Goal: Task Accomplishment & Management: Complete application form

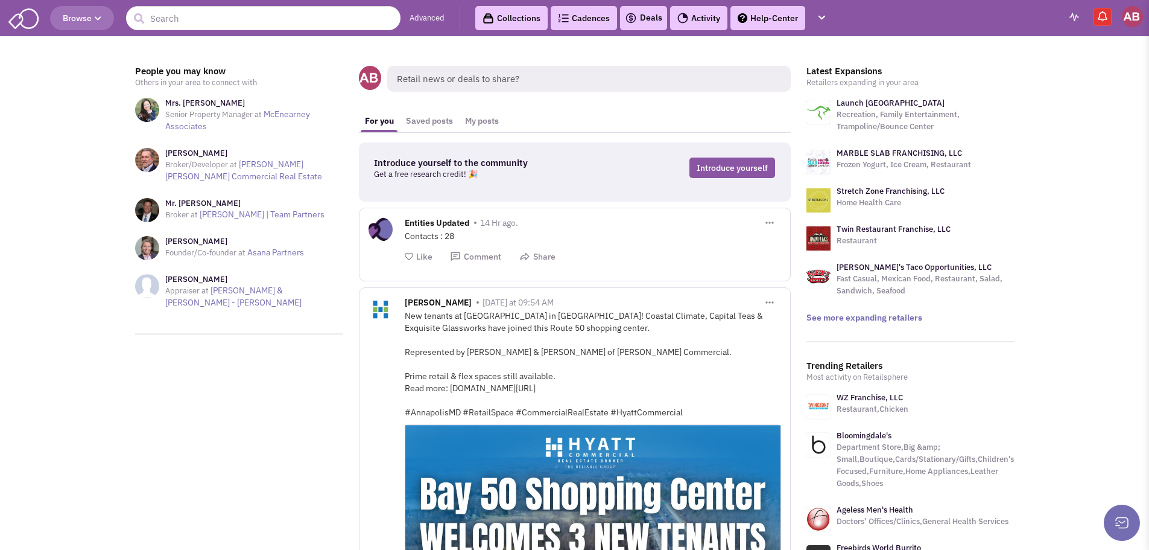
click at [73, 21] on span "Browse" at bounding box center [82, 18] width 39 height 11
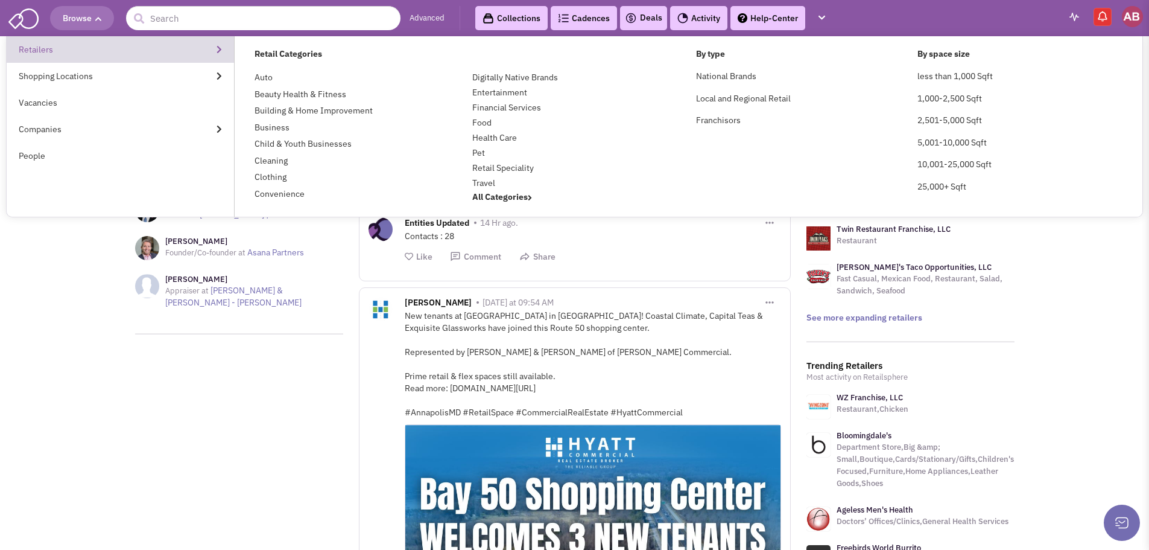
click at [164, 51] on link "Retailers" at bounding box center [120, 49] width 227 height 27
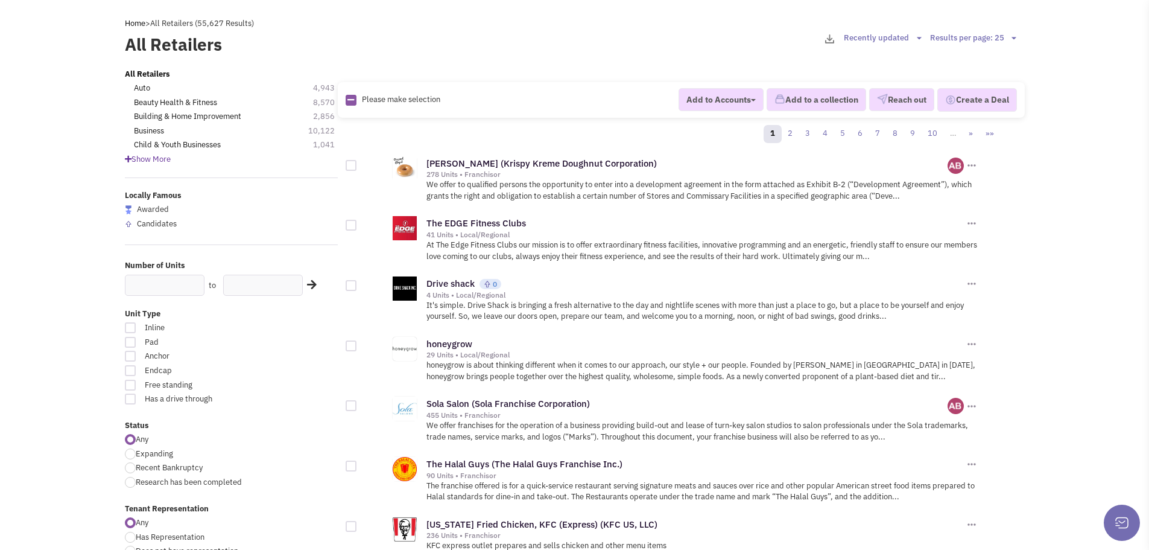
scroll to position [60, 0]
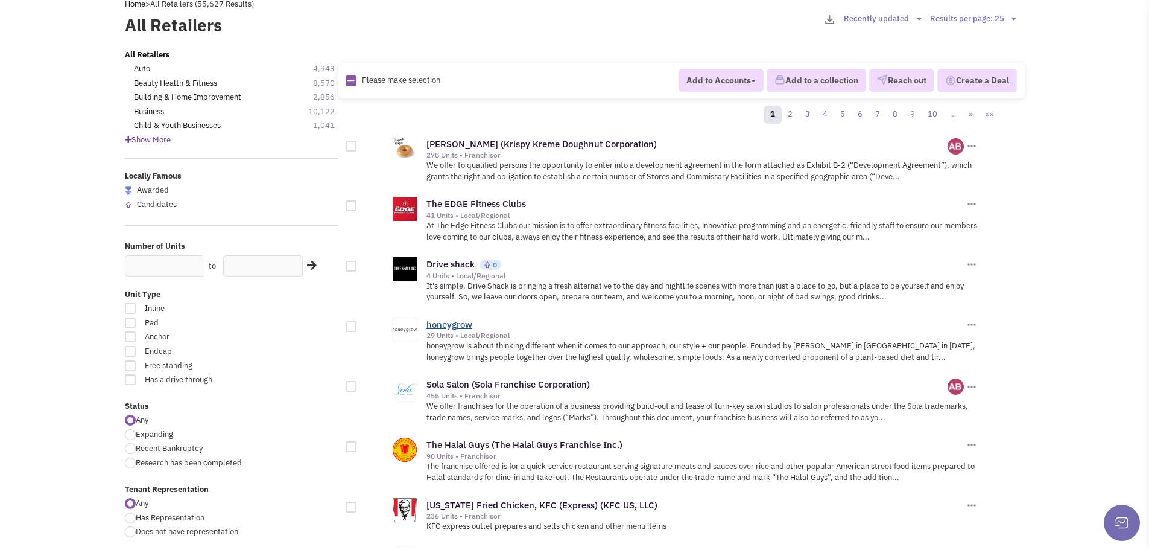
click at [459, 326] on link "honeygrow" at bounding box center [450, 324] width 46 height 11
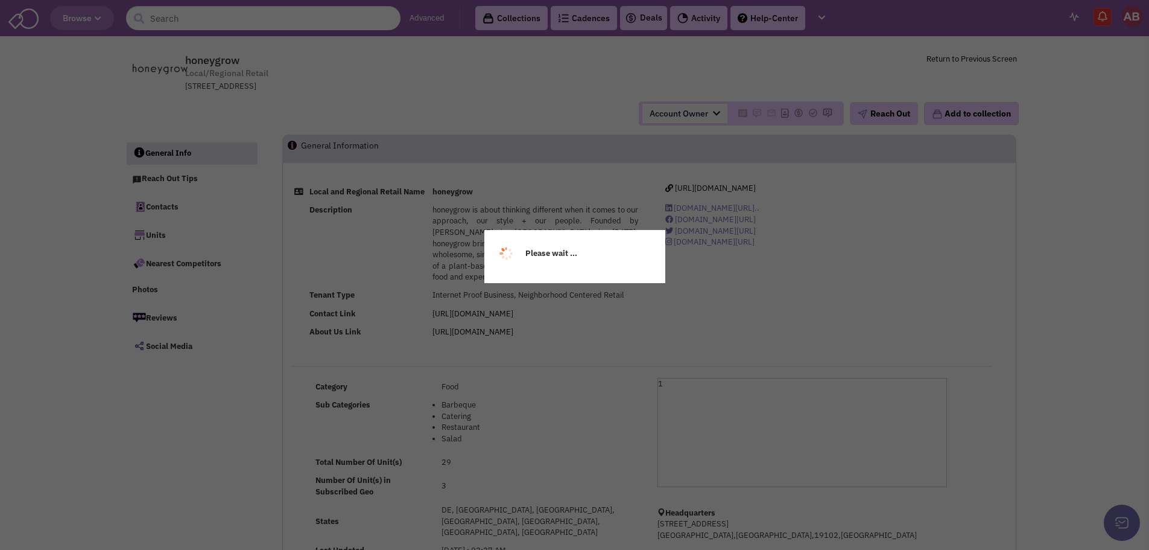
select select
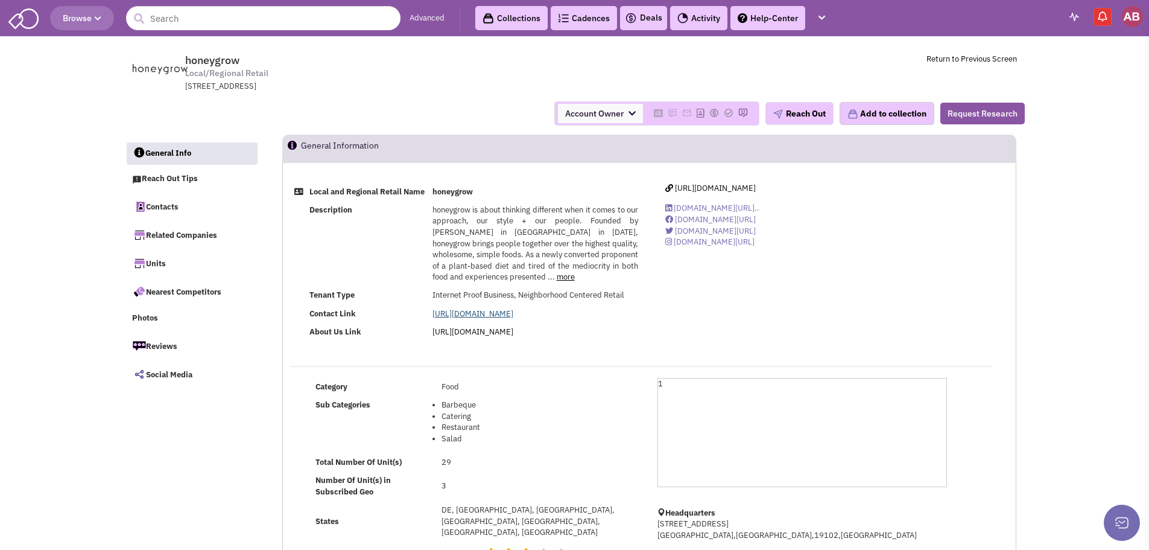
click at [513, 319] on link "https://www.honeygrow.com/" at bounding box center [473, 313] width 81 height 10
click at [618, 111] on span "Account Owner" at bounding box center [600, 113] width 85 height 19
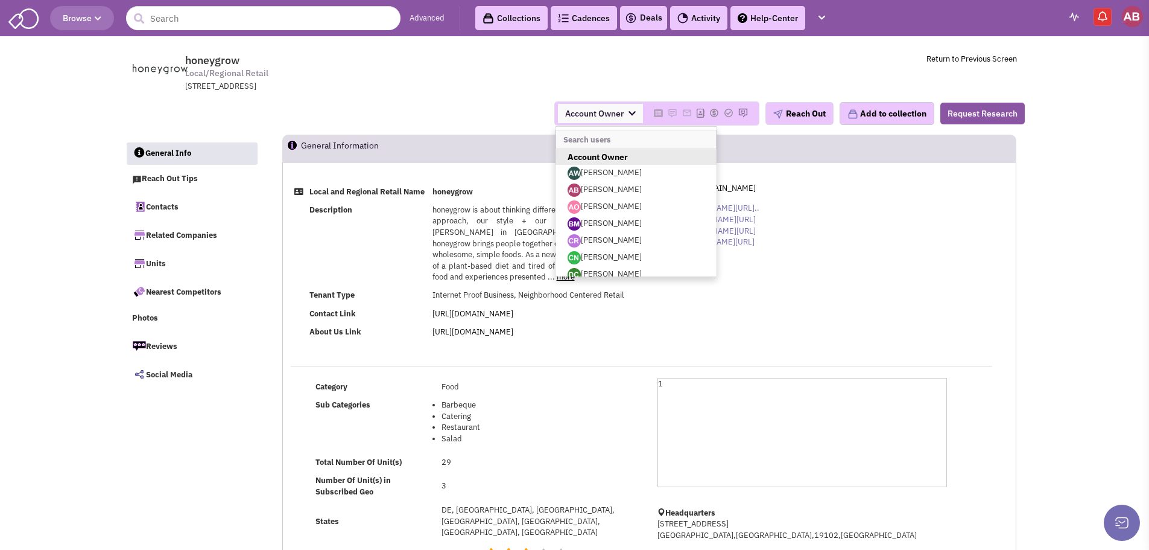
click at [611, 193] on link "[PERSON_NAME]" at bounding box center [636, 190] width 161 height 17
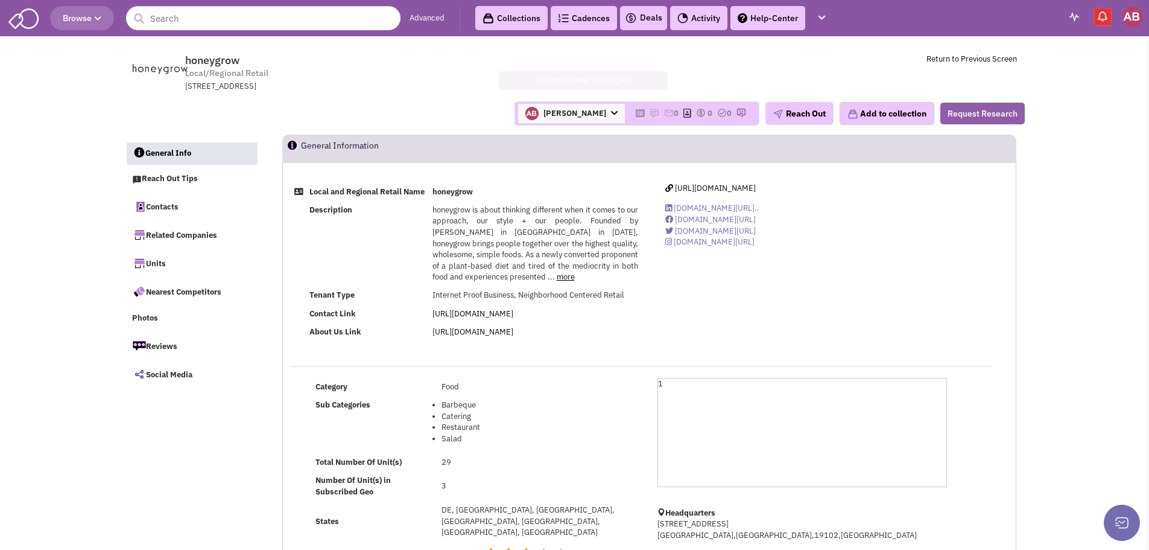
click at [987, 114] on button "Request Research" at bounding box center [983, 114] width 84 height 22
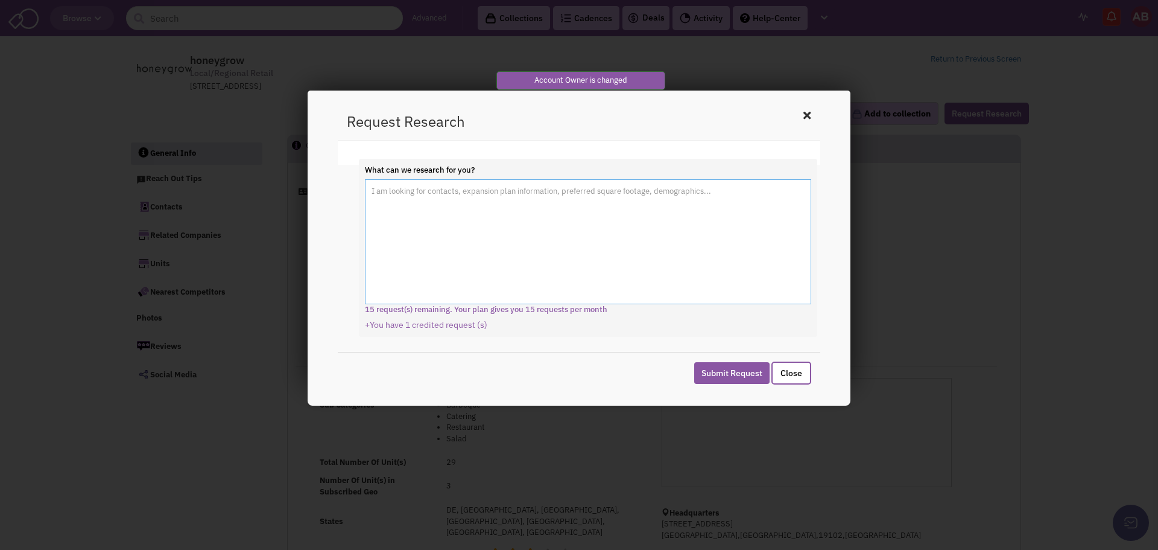
click at [643, 259] on textarea "What can we research for you?" at bounding box center [588, 241] width 446 height 125
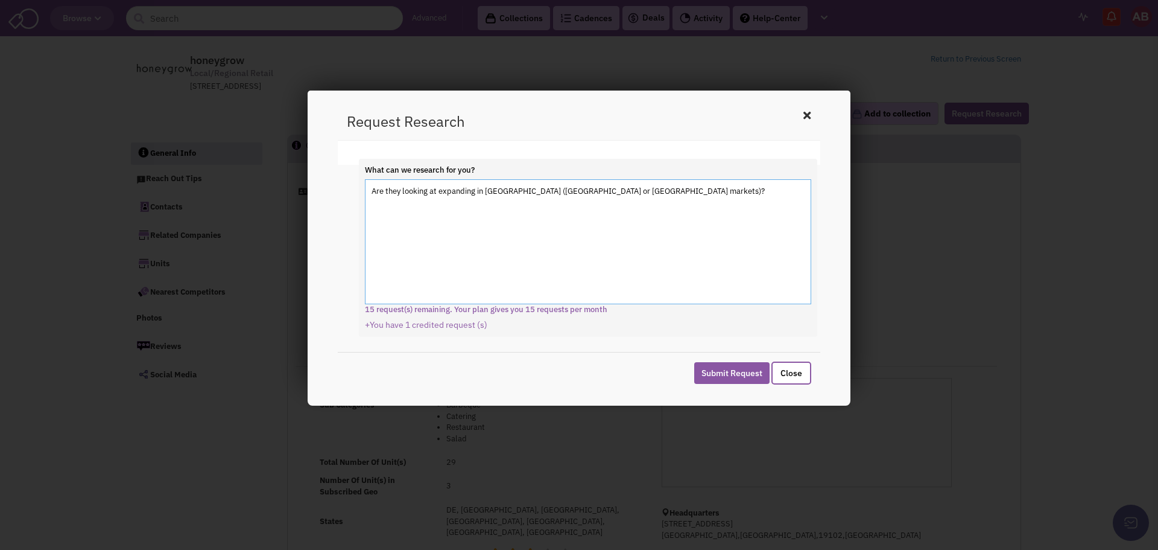
click at [500, 192] on textarea "Are they looking at expanding in VA (Richmond or Roanoke markets)?" at bounding box center [588, 241] width 446 height 125
drag, startPoint x: 545, startPoint y: 190, endPoint x: 550, endPoint y: 208, distance: 18.2
click at [546, 196] on textarea "Are they looking at expanding in VA (Richmond or Roanoke markets)?" at bounding box center [588, 241] width 446 height 125
drag, startPoint x: 654, startPoint y: 191, endPoint x: 684, endPoint y: 195, distance: 29.9
click at [684, 192] on textarea "Are they looking at expanding in VA (Richmond or Western markets like Roanoke m…" at bounding box center [588, 241] width 446 height 125
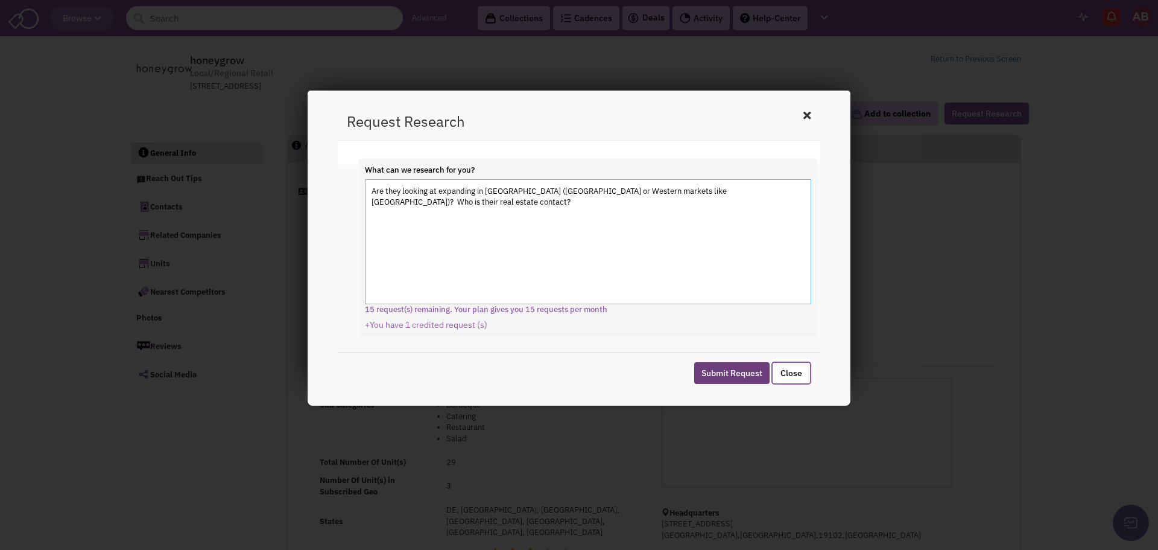
type textarea "Are they looking at expanding in VA (Richmond or Western markets like Roanoke)?…"
click at [728, 369] on button "Submit Request" at bounding box center [731, 373] width 75 height 22
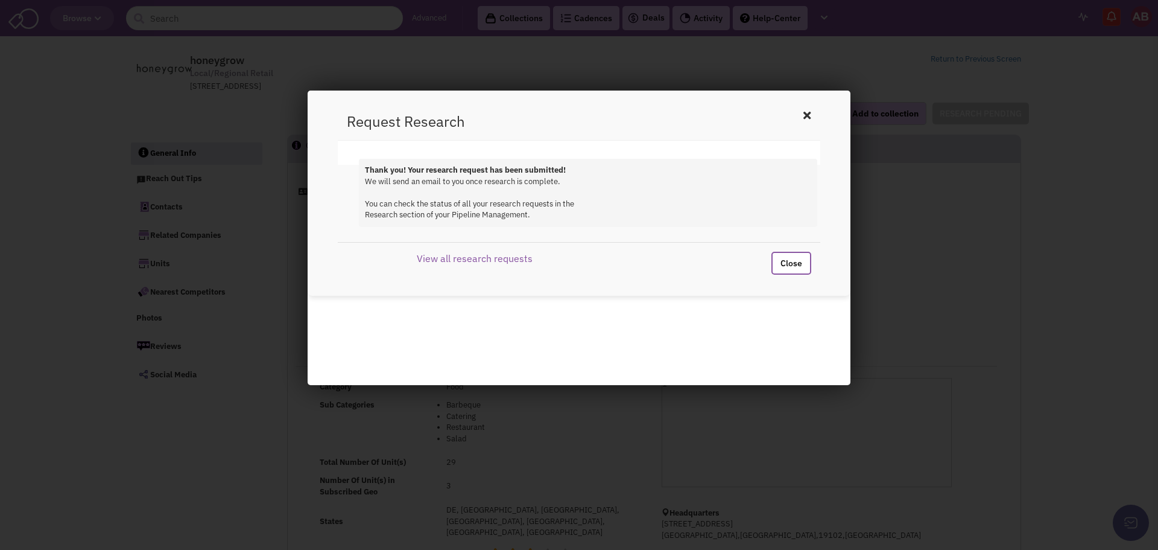
click at [790, 262] on button "Close" at bounding box center [792, 263] width 40 height 23
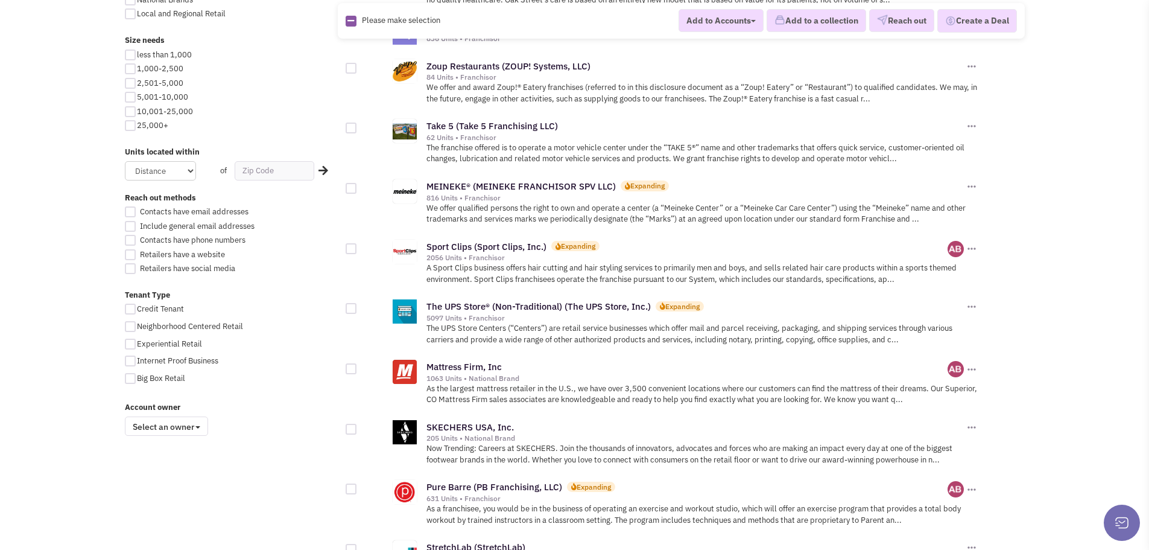
scroll to position [664, 0]
